Goal: Find contact information: Find contact information

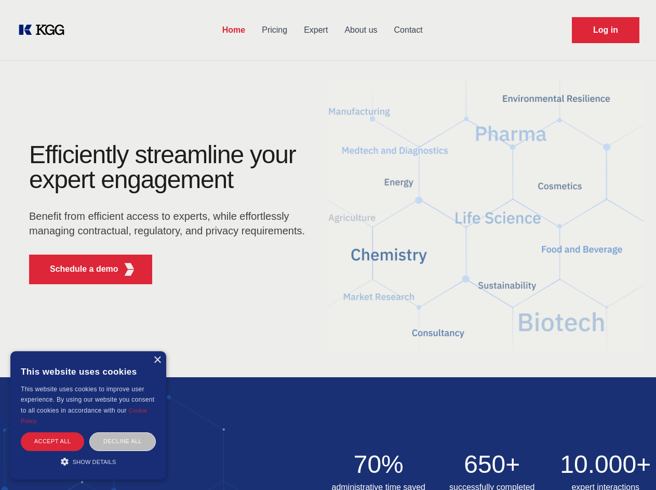
click at [328, 245] on div "Efficiently streamline your expert engagement Benefit from efficient access to …" at bounding box center [170, 217] width 316 height 150
click at [78, 269] on p "Schedule a demo" at bounding box center [84, 269] width 69 height 12
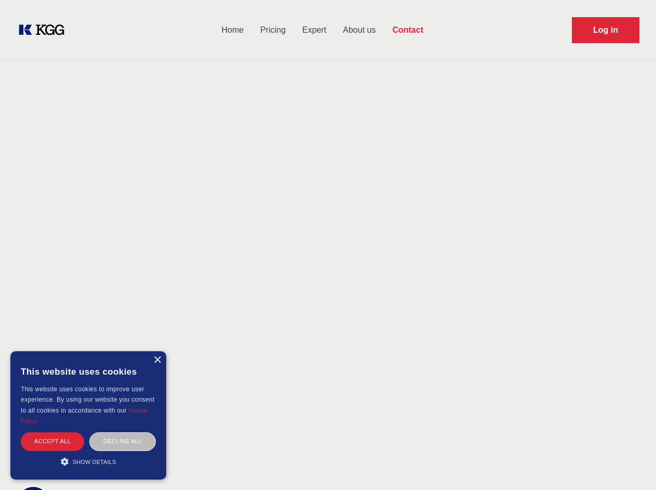
click at [157, 360] on div "× This website uses cookies This website uses cookies to improve user experienc…" at bounding box center [88, 415] width 156 height 128
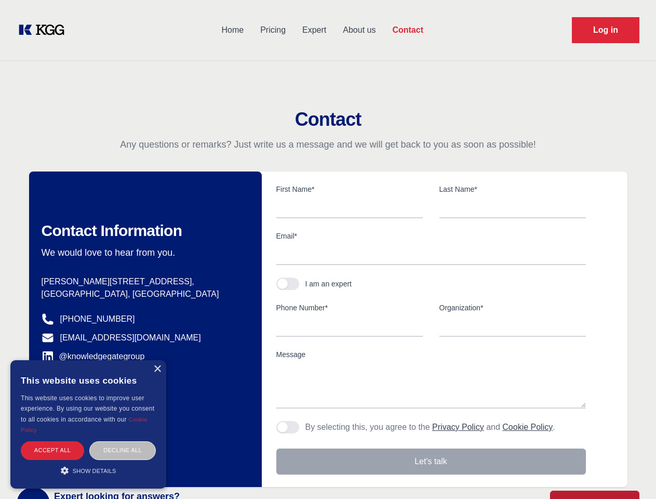
click at [52, 441] on div "Accept all" at bounding box center [52, 450] width 63 height 18
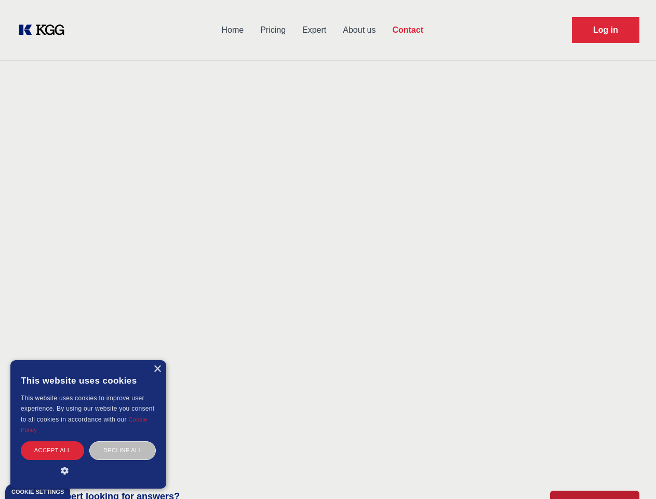
click at [123, 441] on div "Decline all" at bounding box center [122, 450] width 67 height 18
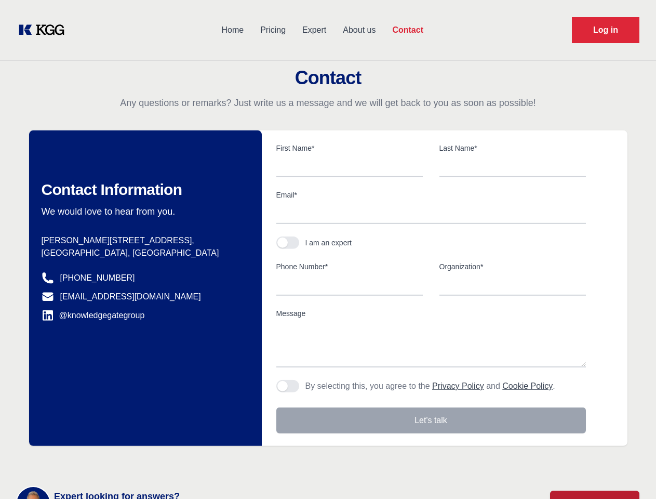
click at [88, 461] on main "Contact Any questions or remarks? Just write us a message and we will get back …" at bounding box center [328, 270] width 656 height 541
